Goal: Task Accomplishment & Management: Use online tool/utility

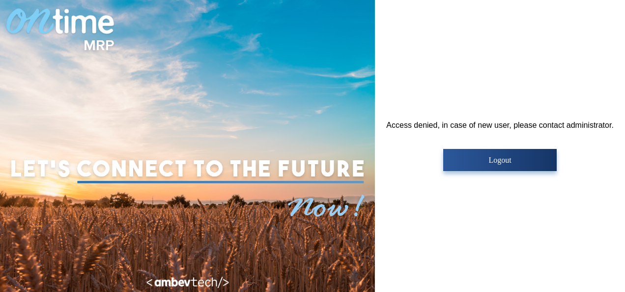
click at [309, 219] on img at bounding box center [187, 167] width 363 height 145
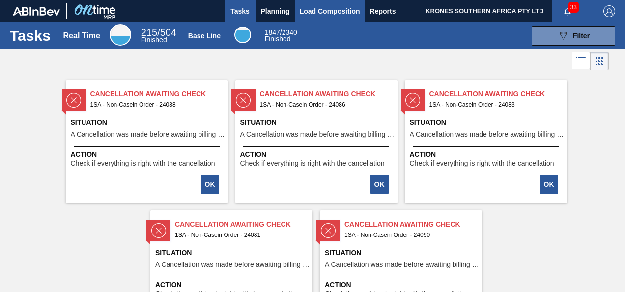
click at [318, 9] on span "Load Composition" at bounding box center [330, 11] width 60 height 12
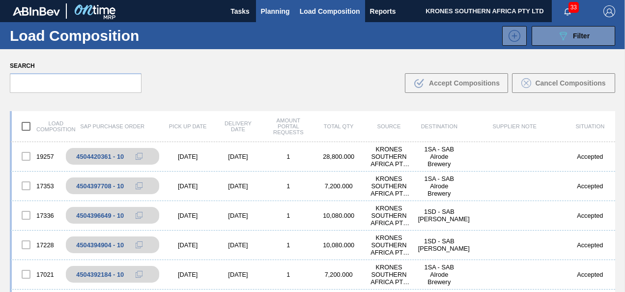
click at [269, 13] on span "Planning" at bounding box center [275, 11] width 29 height 12
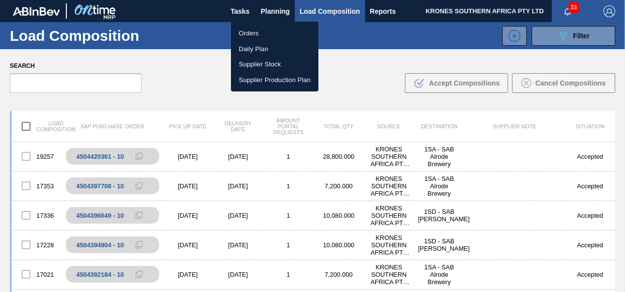
click at [251, 31] on li "Orders" at bounding box center [274, 34] width 87 height 16
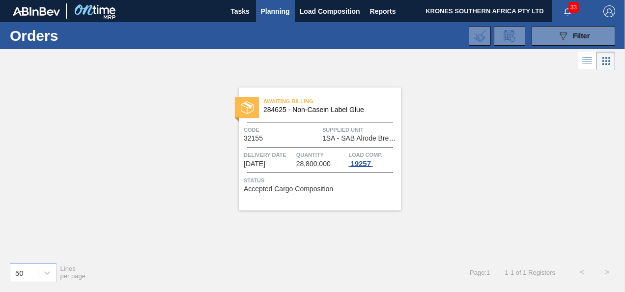
click at [360, 160] on div "19257" at bounding box center [360, 164] width 25 height 8
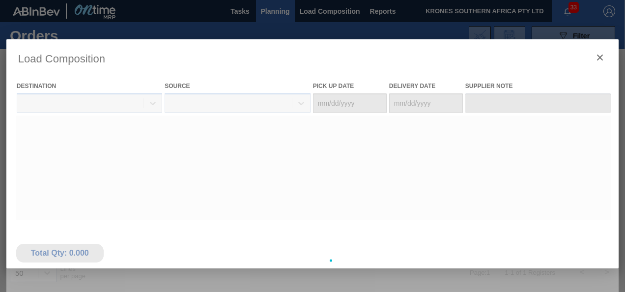
type Date "10/05/2025"
type Date "10/06/2025"
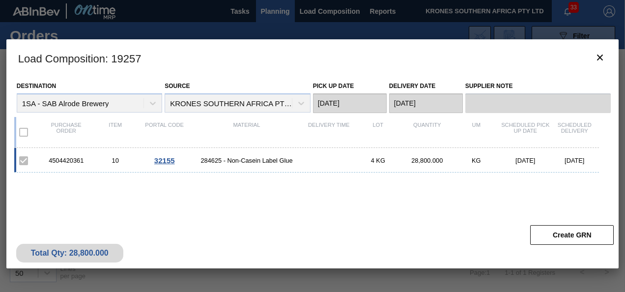
click at [20, 163] on label at bounding box center [23, 160] width 21 height 21
click at [161, 164] on span "32155" at bounding box center [164, 160] width 21 height 8
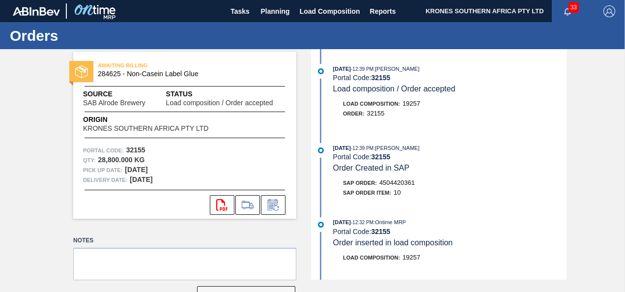
click at [103, 101] on span "SAB Alrode Brewery" at bounding box center [114, 102] width 62 height 7
click at [136, 101] on span "SAB Alrode Brewery" at bounding box center [114, 102] width 62 height 7
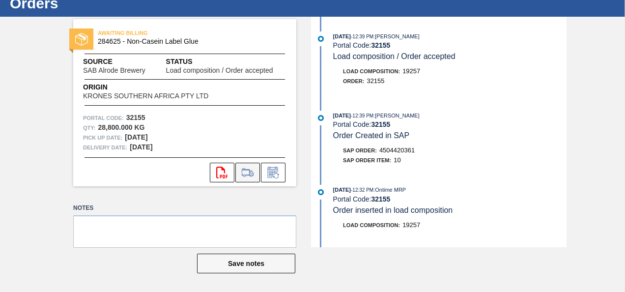
click at [243, 169] on icon at bounding box center [247, 172] width 11 height 7
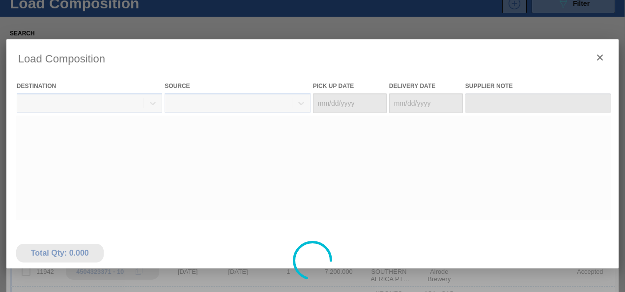
type Date "10/05/2025"
type Date "10/06/2025"
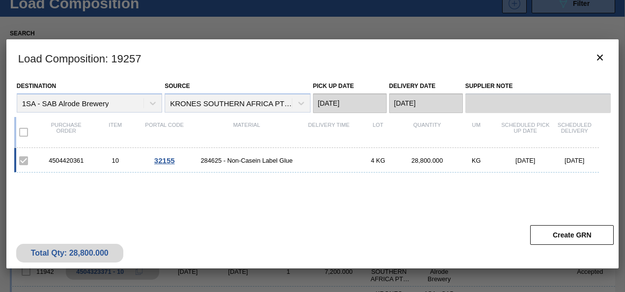
click at [24, 160] on label at bounding box center [23, 160] width 21 height 21
click at [233, 160] on span "284625 - Non-Casein Label Glue" at bounding box center [246, 160] width 115 height 7
click at [549, 235] on button "Create GRN" at bounding box center [572, 235] width 84 height 20
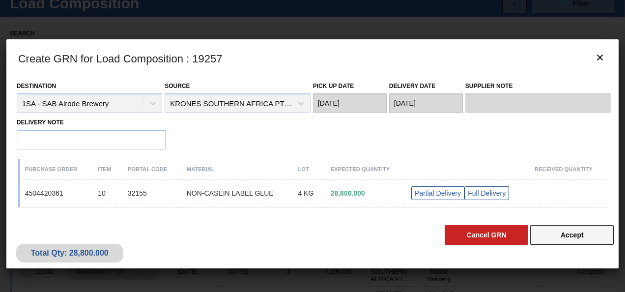
click at [561, 233] on button "Accept" at bounding box center [572, 235] width 84 height 20
click at [575, 233] on button "Accept" at bounding box center [572, 235] width 84 height 20
click at [599, 58] on icon "botão de ícone" at bounding box center [600, 58] width 6 height 6
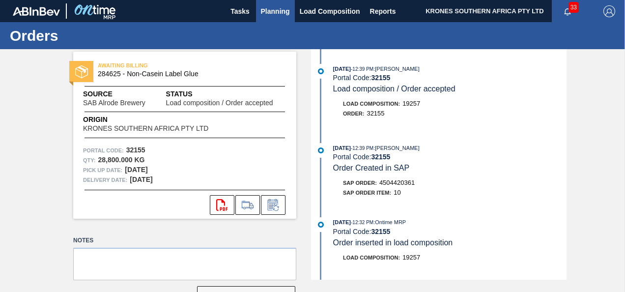
click at [268, 5] on span "Planning" at bounding box center [275, 11] width 29 height 12
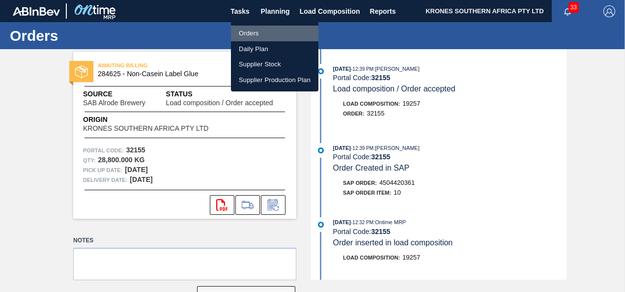
click at [249, 35] on li "Orders" at bounding box center [274, 34] width 87 height 16
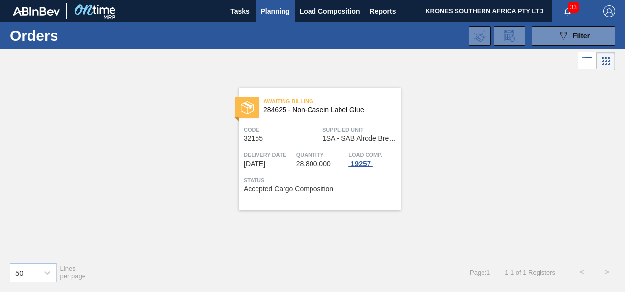
click at [360, 162] on div "19257" at bounding box center [360, 164] width 25 height 8
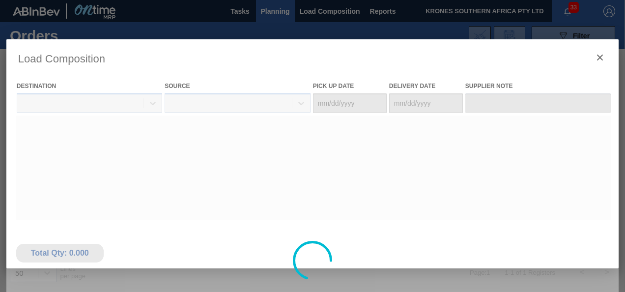
type Date "10/05/2025"
type Date "10/06/2025"
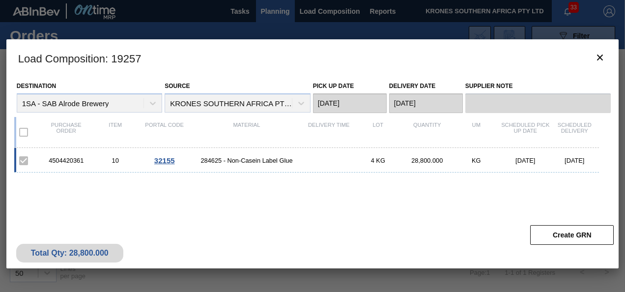
click at [168, 160] on span "32155" at bounding box center [164, 160] width 21 height 8
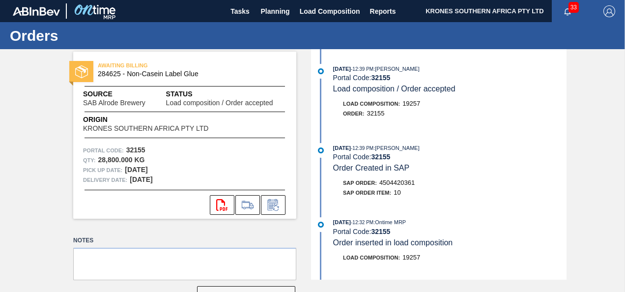
click at [160, 126] on span "KRONES SOUTHERN AFRICA PTY LTD" at bounding box center [145, 128] width 125 height 7
click at [255, 84] on div "AWAITING BILLING 284625 - Non-Casein Label Glue Source SAB Alrode Brewery Statu…" at bounding box center [184, 135] width 223 height 167
click at [318, 8] on span "Load Composition" at bounding box center [330, 11] width 60 height 12
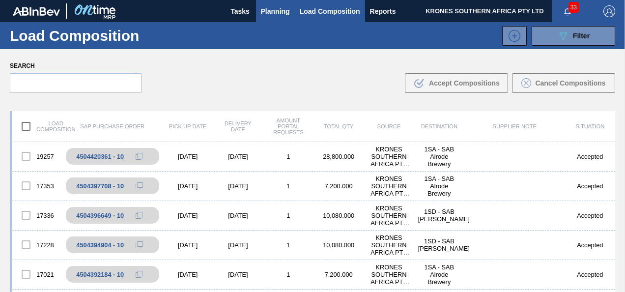
click at [275, 11] on span "Planning" at bounding box center [275, 11] width 29 height 12
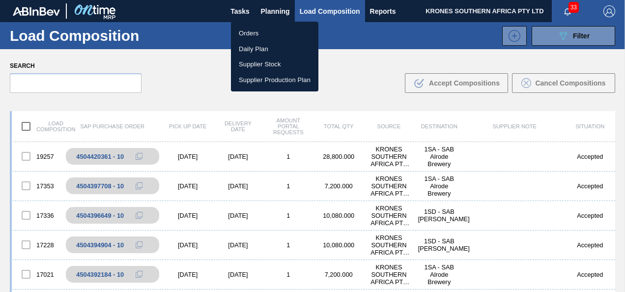
click at [241, 11] on div at bounding box center [312, 146] width 625 height 292
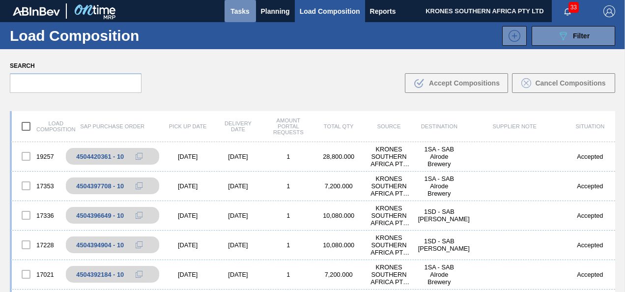
click at [237, 11] on span "Tasks" at bounding box center [240, 11] width 22 height 12
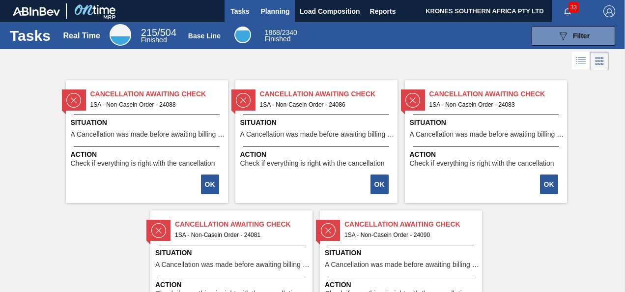
click at [271, 9] on span "Planning" at bounding box center [275, 11] width 29 height 12
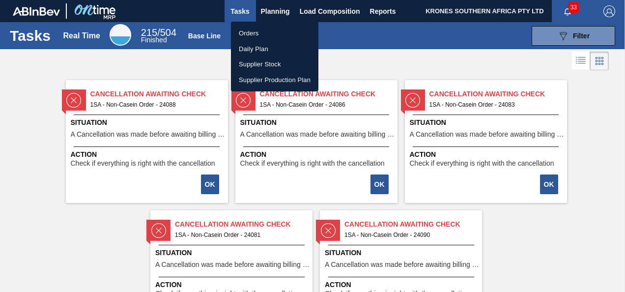
click at [253, 31] on li "Orders" at bounding box center [274, 34] width 87 height 16
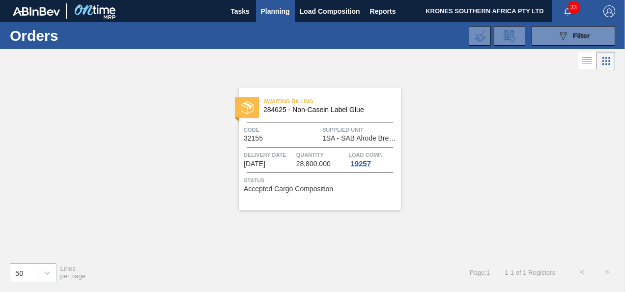
click at [283, 107] on span "284625 - Non-Casein Label Glue" at bounding box center [328, 109] width 130 height 7
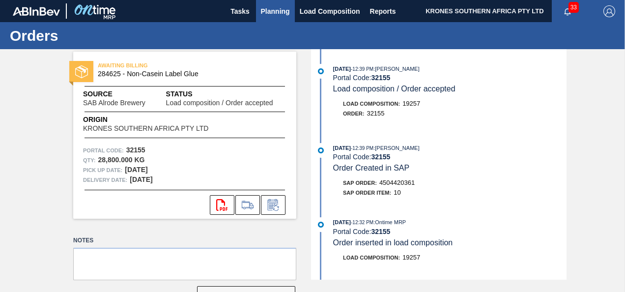
click at [273, 10] on span "Planning" at bounding box center [275, 11] width 29 height 12
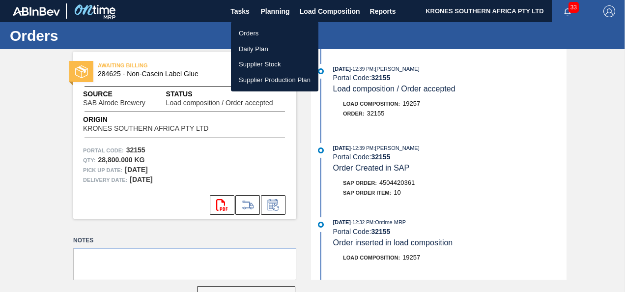
click at [248, 32] on li "Orders" at bounding box center [274, 34] width 87 height 16
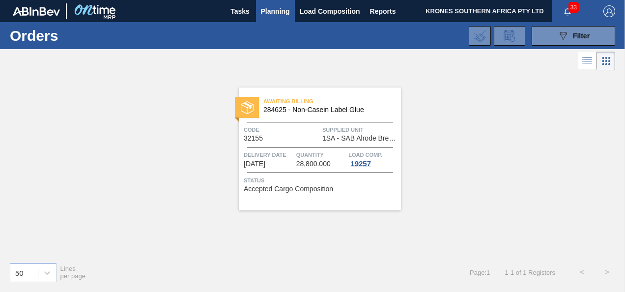
click at [355, 159] on span "Load Comp." at bounding box center [365, 155] width 34 height 10
click at [361, 163] on div "19257" at bounding box center [360, 164] width 25 height 8
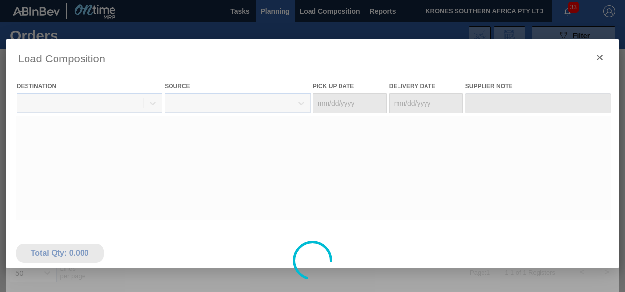
type Date "10/05/2025"
type Date "10/06/2025"
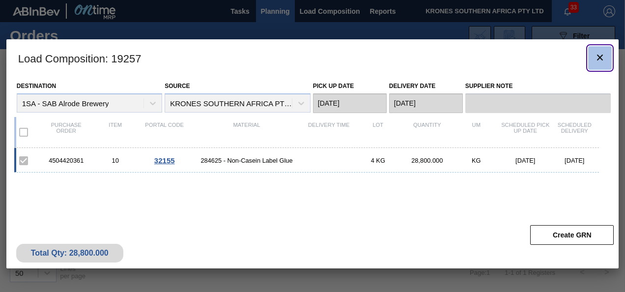
click at [600, 55] on icon "botão de ícone" at bounding box center [600, 58] width 12 height 12
